Goal: Transaction & Acquisition: Purchase product/service

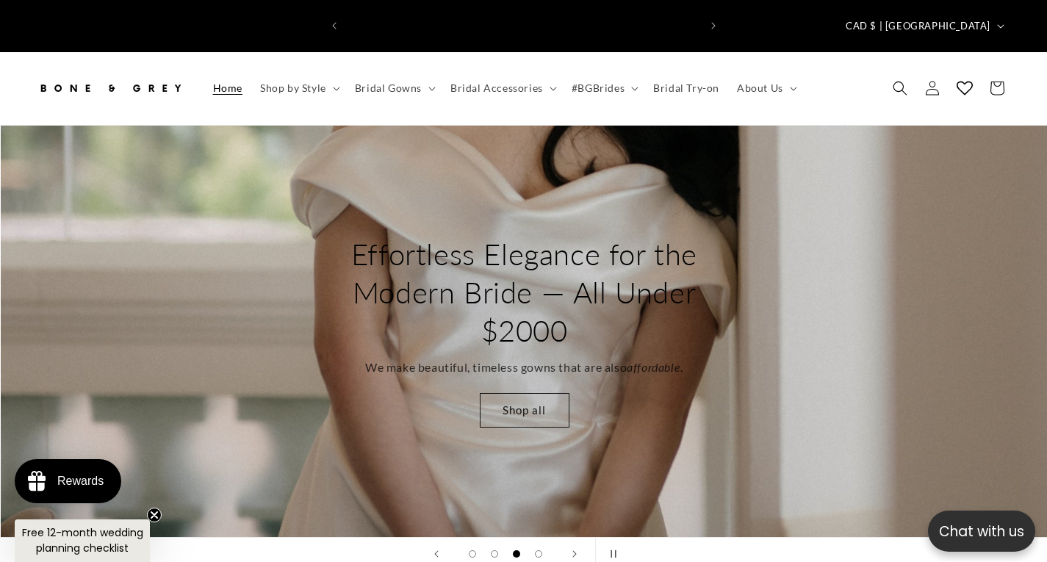
scroll to position [0, 353]
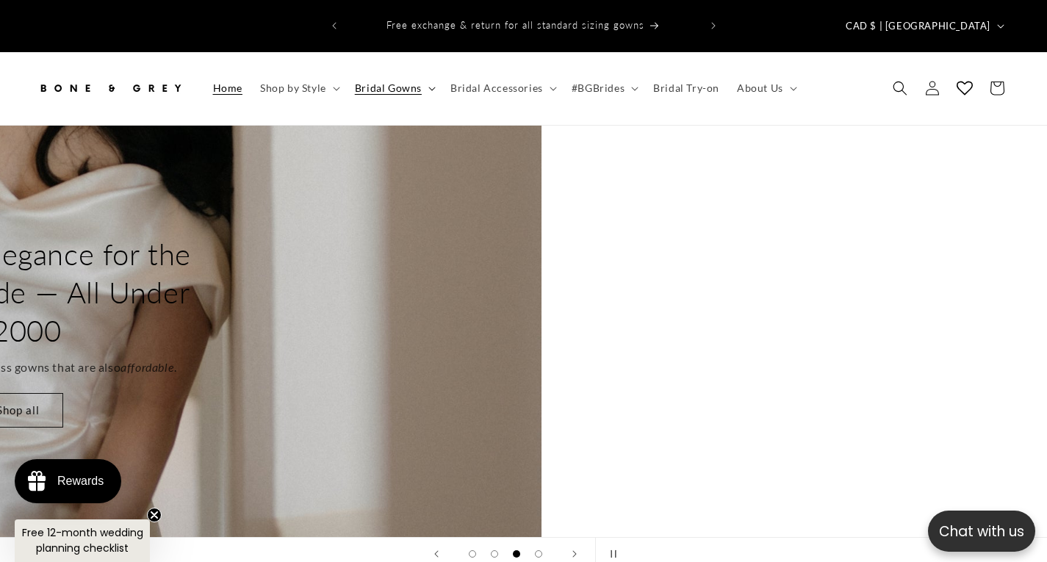
click at [414, 82] on span "Bridal Gowns" at bounding box center [388, 88] width 67 height 13
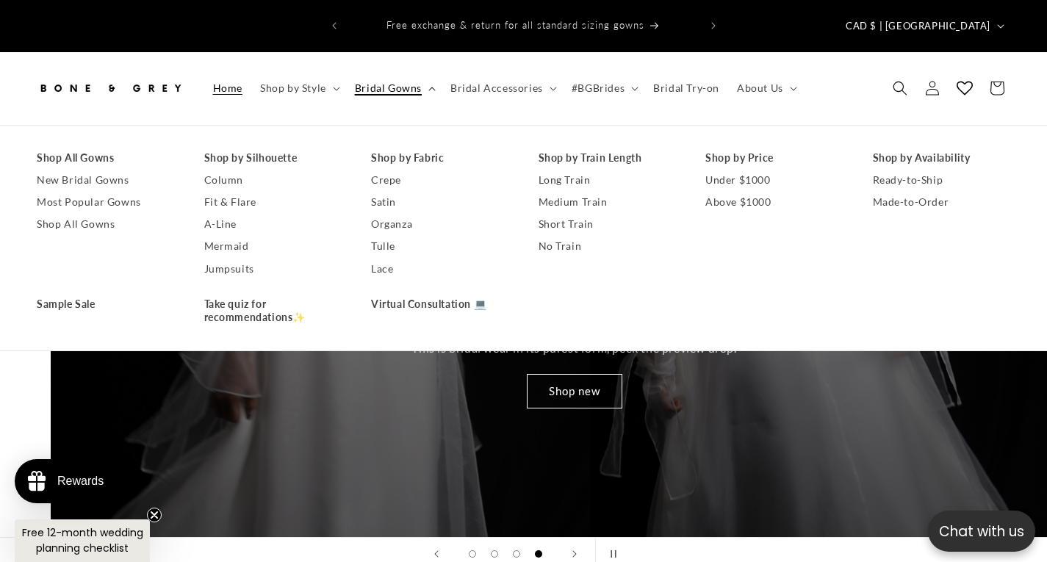
scroll to position [0, 3141]
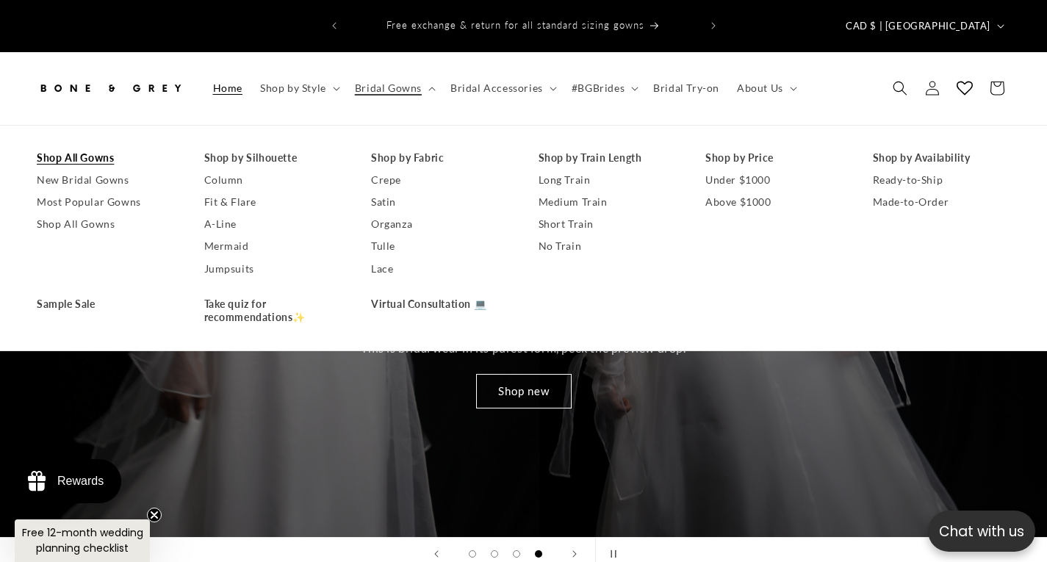
click at [116, 147] on link "Shop All Gowns" at bounding box center [106, 158] width 138 height 22
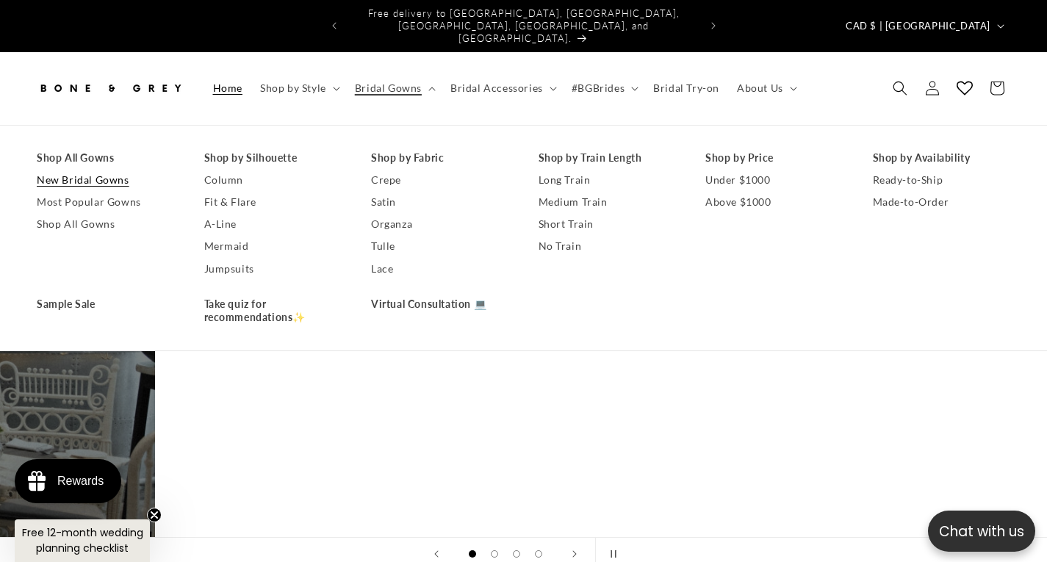
scroll to position [0, 406]
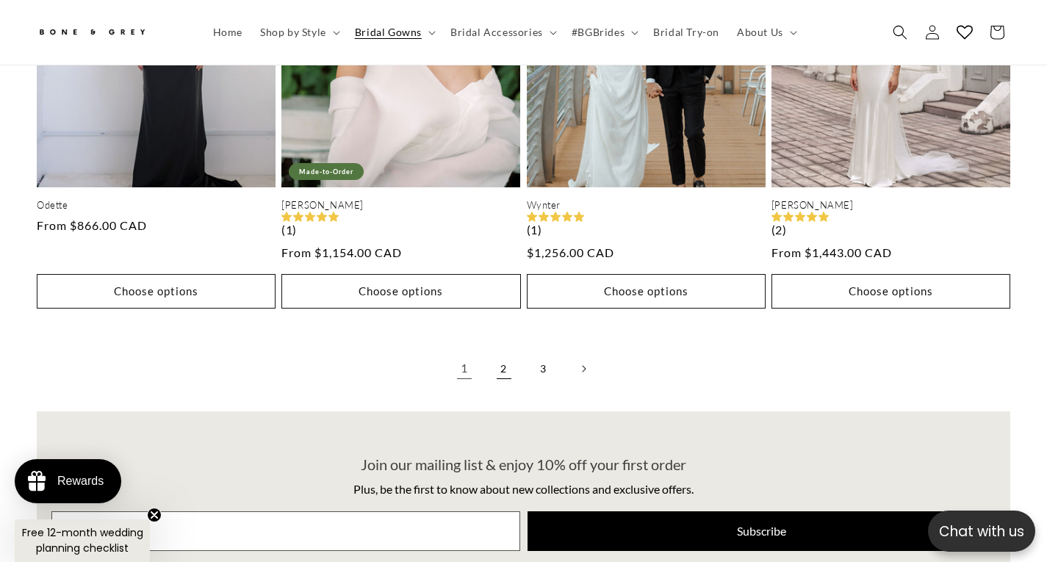
scroll to position [0, 705]
click at [506, 353] on link "2" at bounding box center [504, 369] width 32 height 32
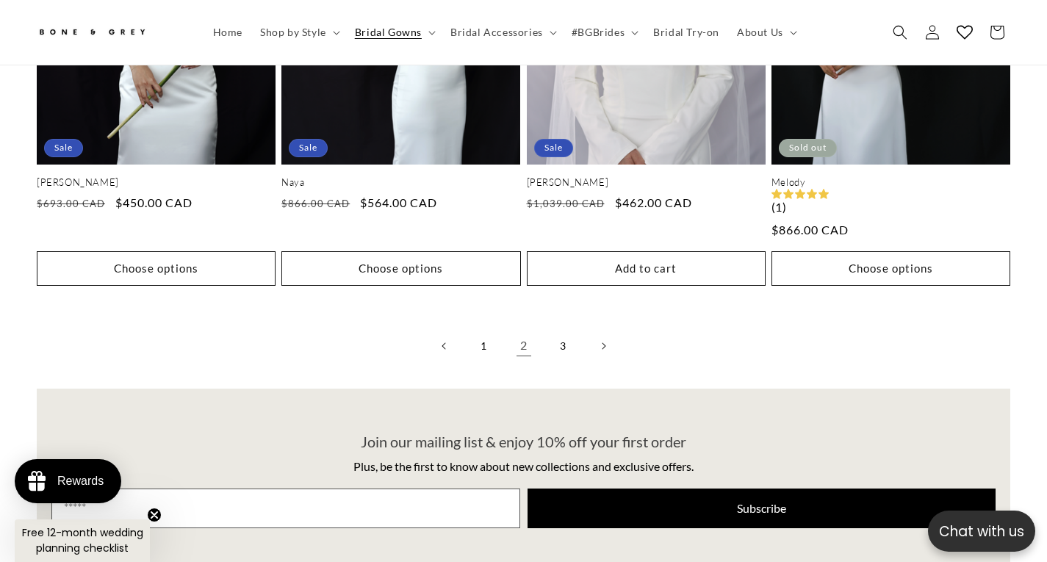
scroll to position [3739, 0]
